Goal: Browse casually: Explore the website without a specific task or goal

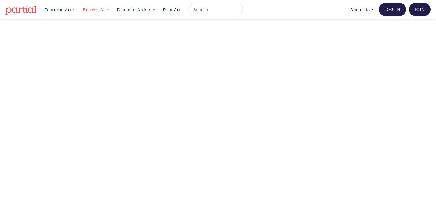
click at [103, 8] on link "Browse All" at bounding box center [95, 10] width 31 height 12
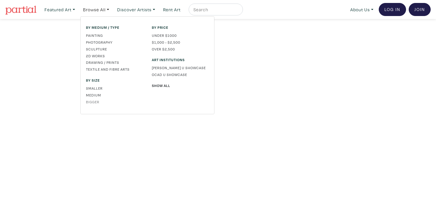
click at [94, 101] on link "Bigger" at bounding box center [114, 101] width 57 height 5
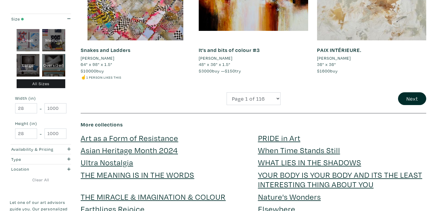
scroll to position [1315, 0]
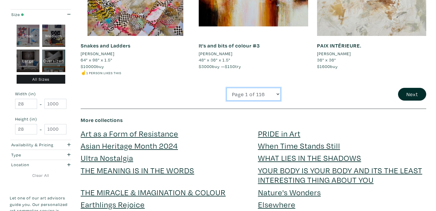
click at [252, 92] on select "Page 1 of 116 Page 2 of 116 Page 3 of 116 Page 4 of 116 Page 5 of 116 Page 6 of…" at bounding box center [254, 94] width 54 height 13
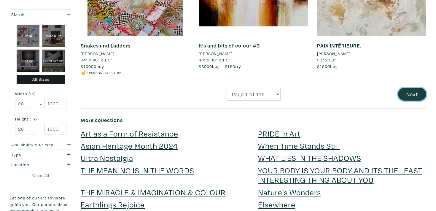
click at [407, 95] on button "Next" at bounding box center [412, 94] width 28 height 13
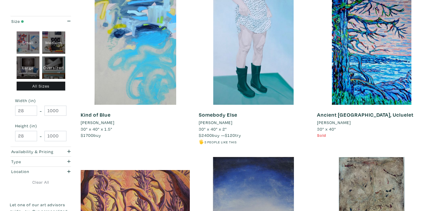
scroll to position [126, 0]
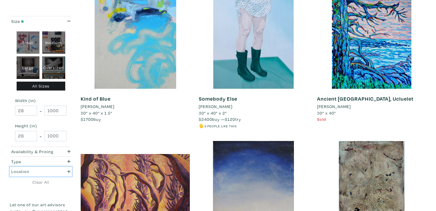
click at [44, 171] on div "Location" at bounding box center [32, 171] width 42 height 7
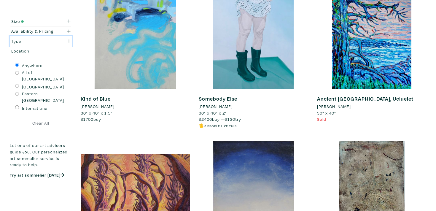
click at [51, 40] on div "Type" at bounding box center [32, 41] width 42 height 7
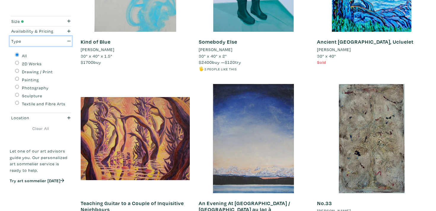
scroll to position [0, 0]
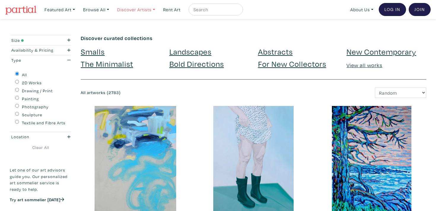
click at [155, 10] on link "Discover Artists" at bounding box center [135, 10] width 43 height 12
